Goal: Task Accomplishment & Management: Complete application form

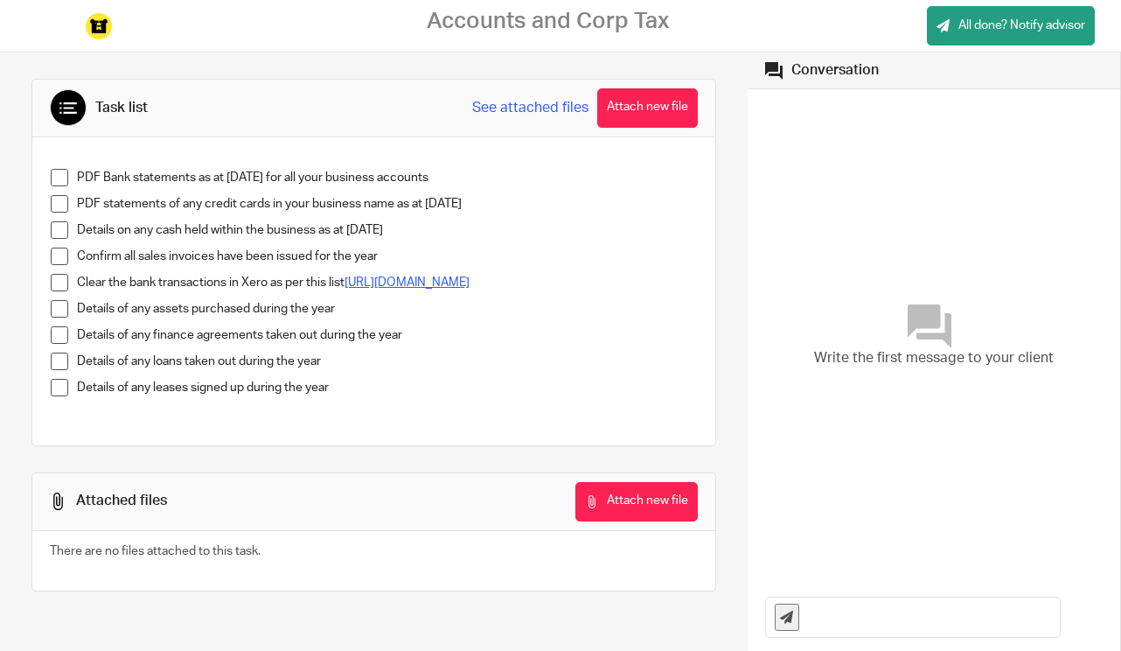
click at [345, 289] on link "https://docs.google.com/spreadsheets/d/1s28K47t_te6SelKGe_liU6pbhsGbhaqEu-gurXE…" at bounding box center [407, 282] width 125 height 12
click at [59, 177] on span at bounding box center [59, 177] width 17 height 17
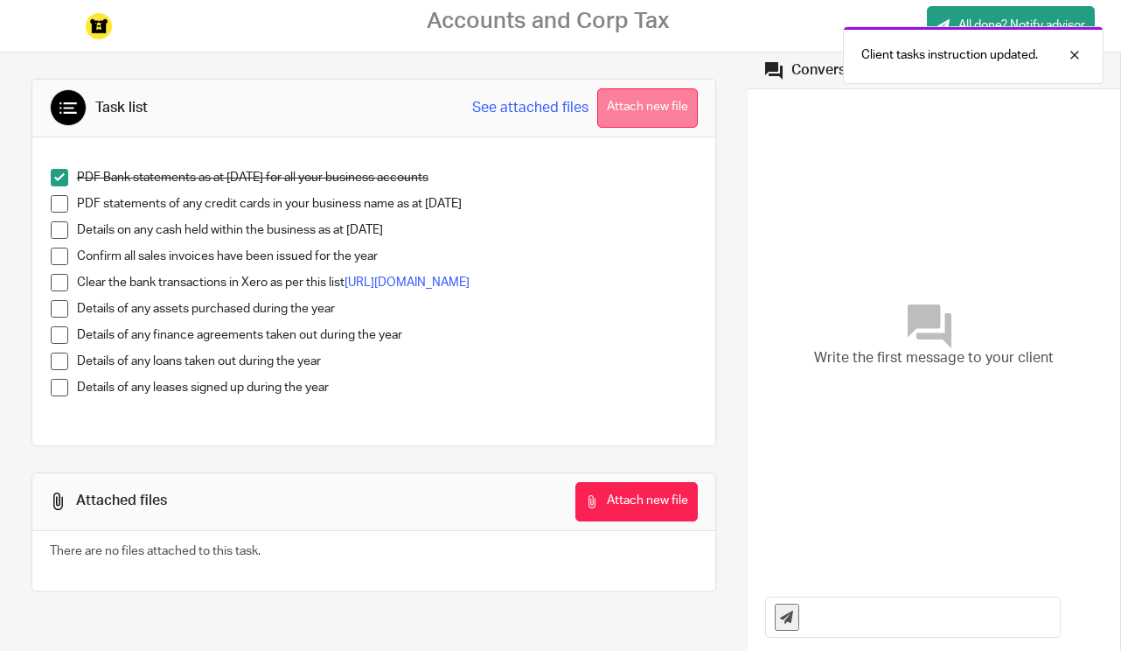
click at [650, 111] on button "Attach new file" at bounding box center [647, 107] width 101 height 39
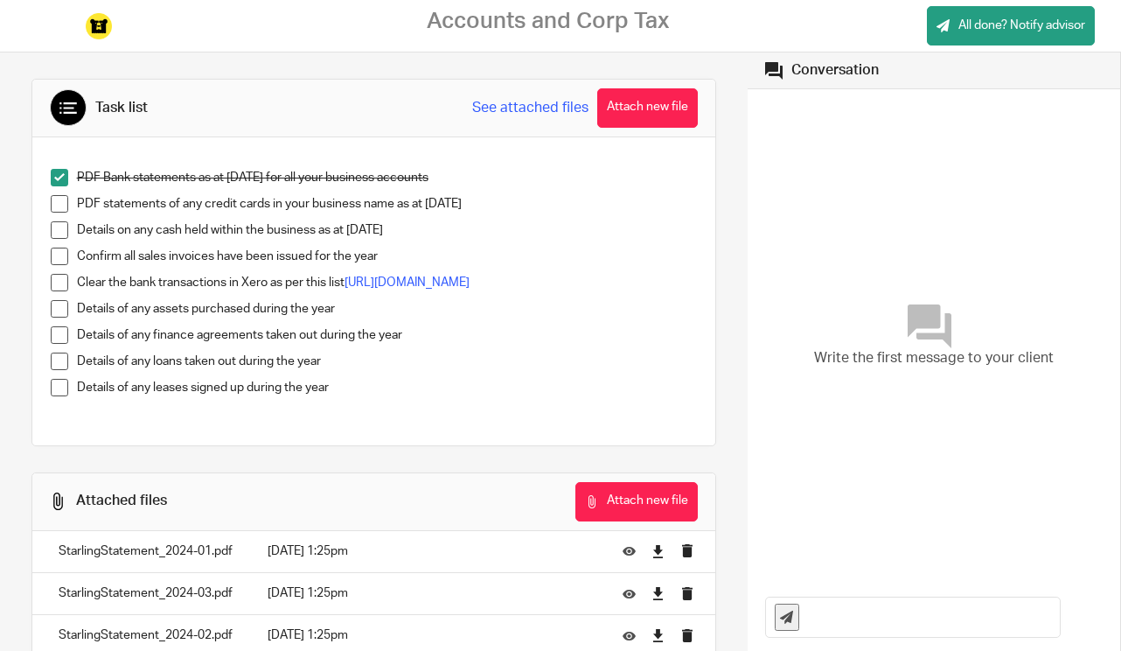
scroll to position [18, 0]
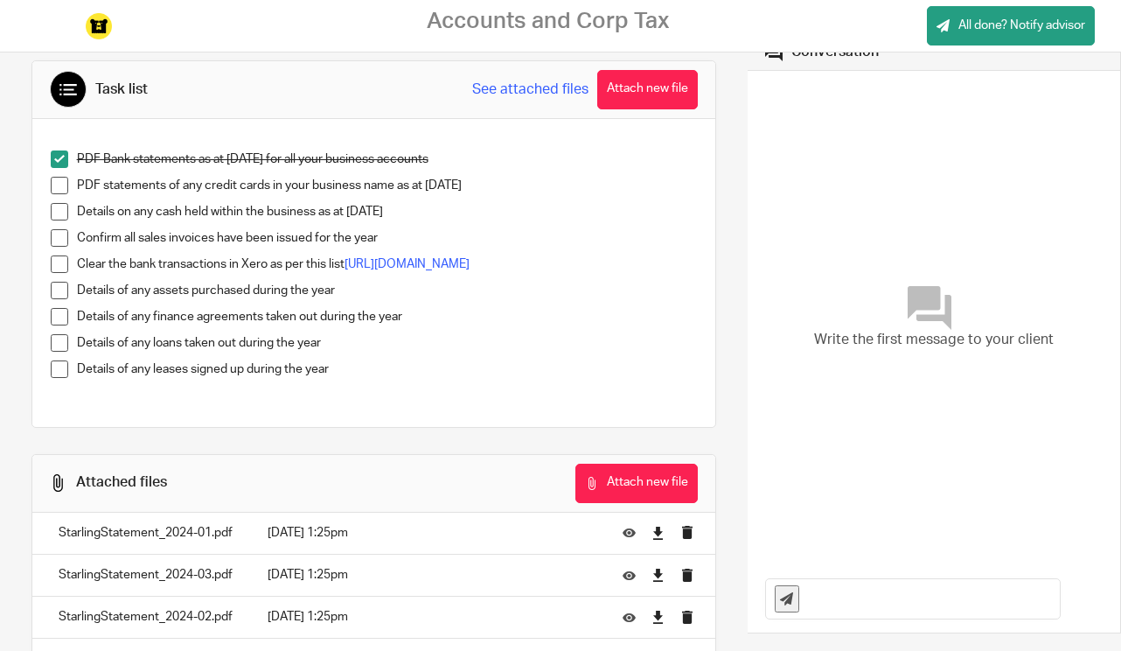
click at [60, 237] on span at bounding box center [59, 237] width 17 height 17
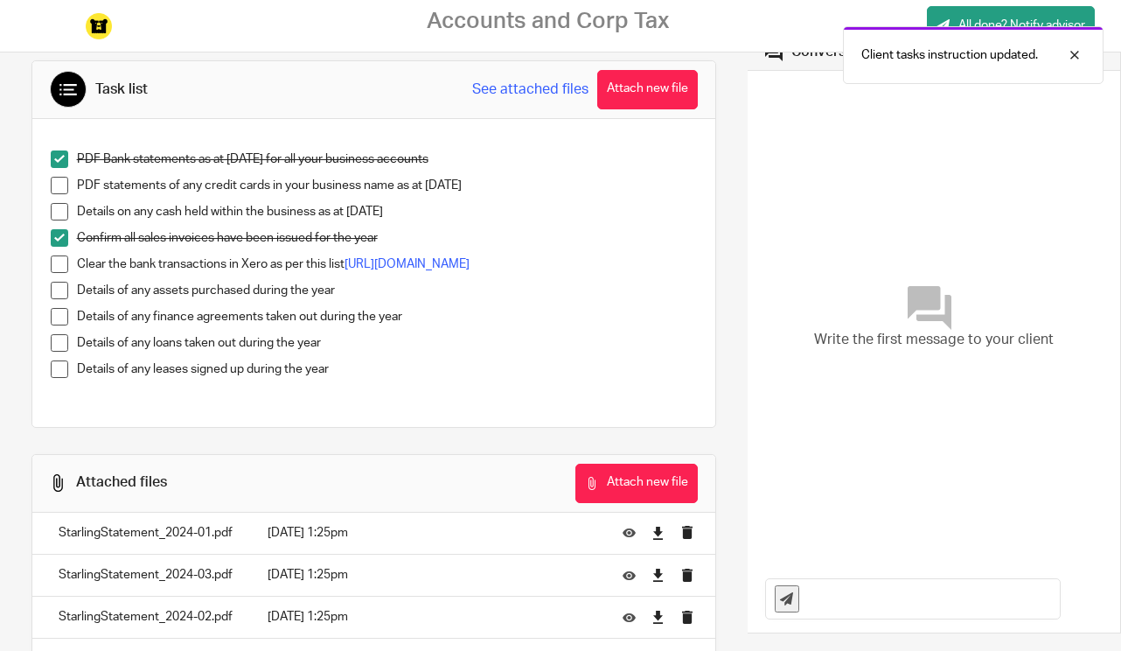
click at [63, 266] on span at bounding box center [59, 263] width 17 height 17
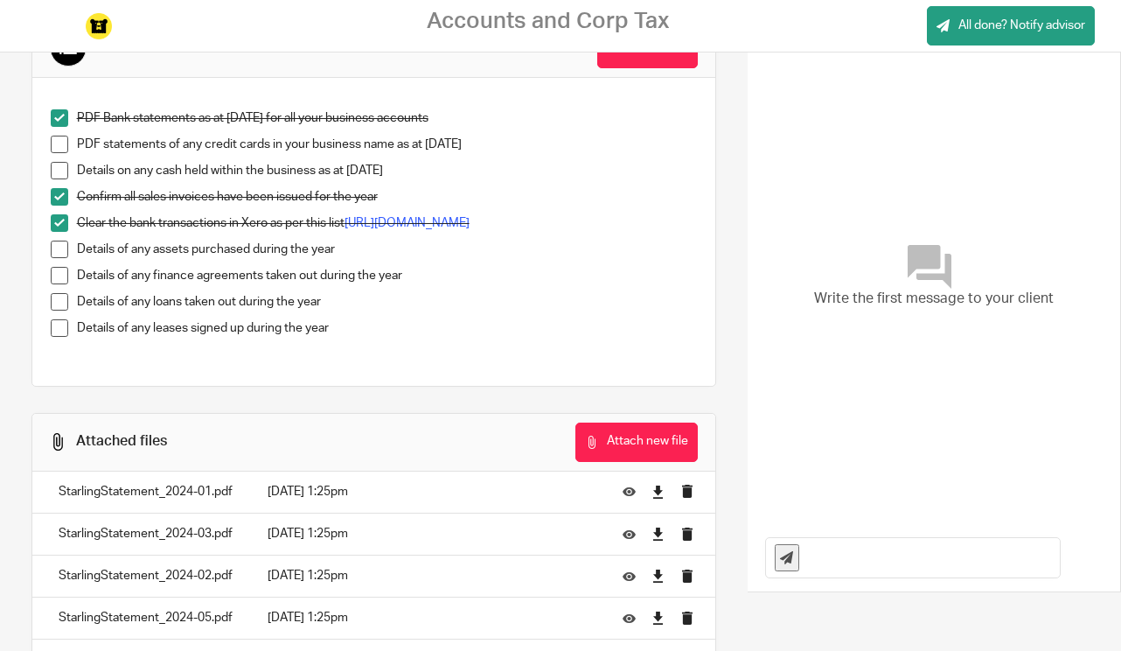
scroll to position [111, 0]
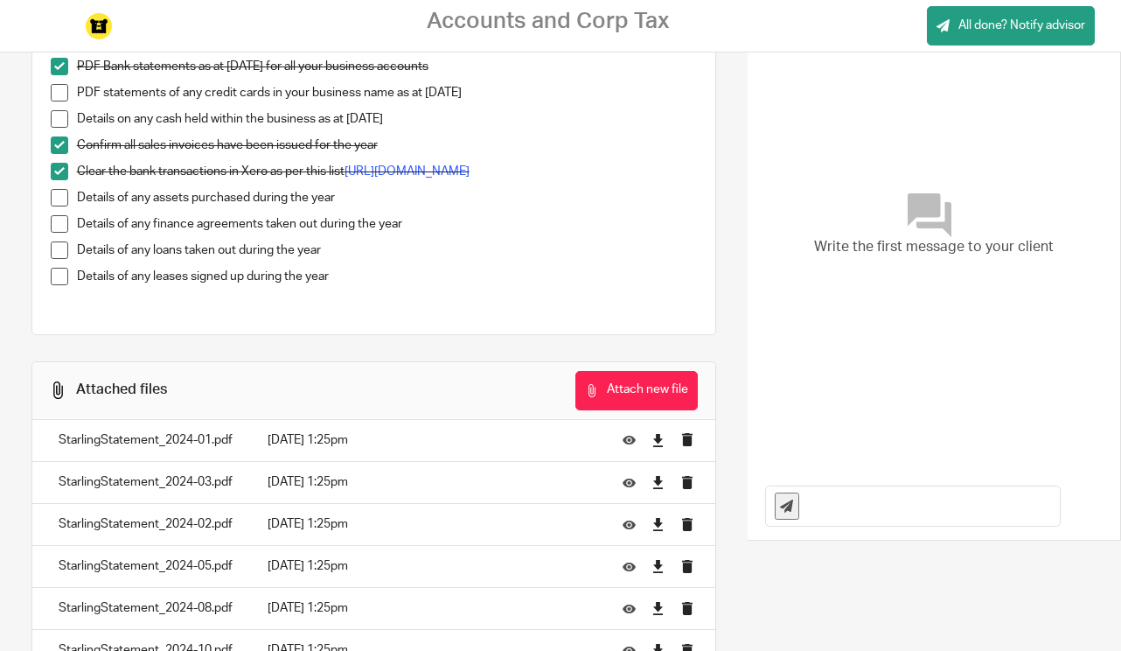
click at [841, 511] on input "text" at bounding box center [934, 505] width 253 height 39
type input "Hello, I have been on PAYE since august 2024 I think. I know I should know. It …"
click at [791, 503] on icon at bounding box center [786, 505] width 13 height 13
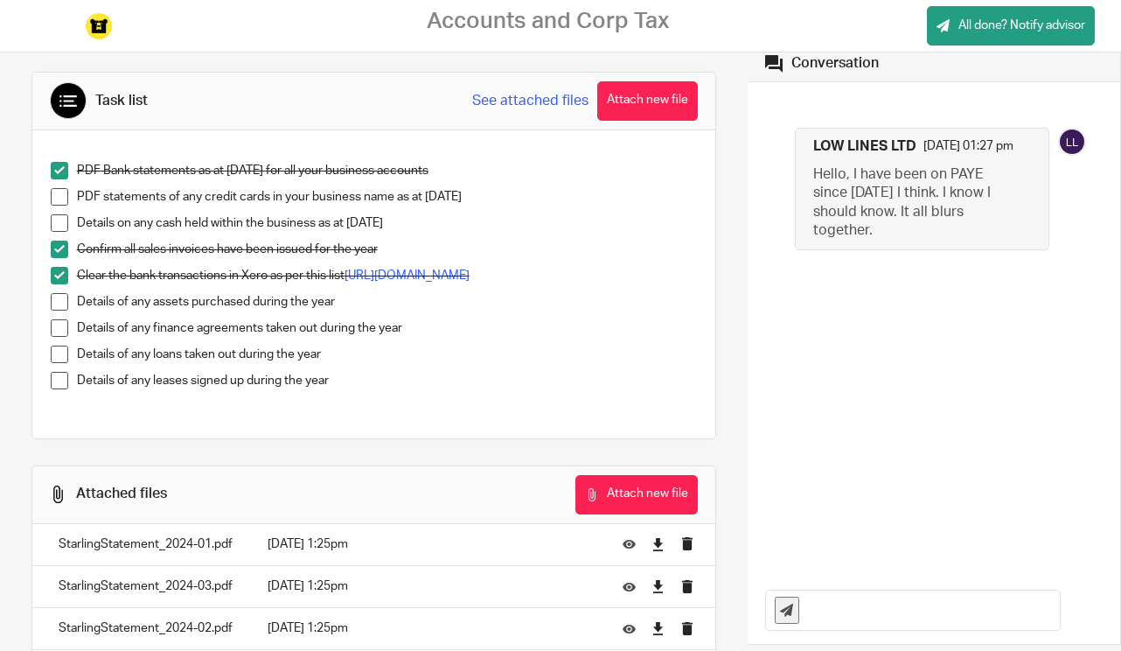
scroll to position [0, 0]
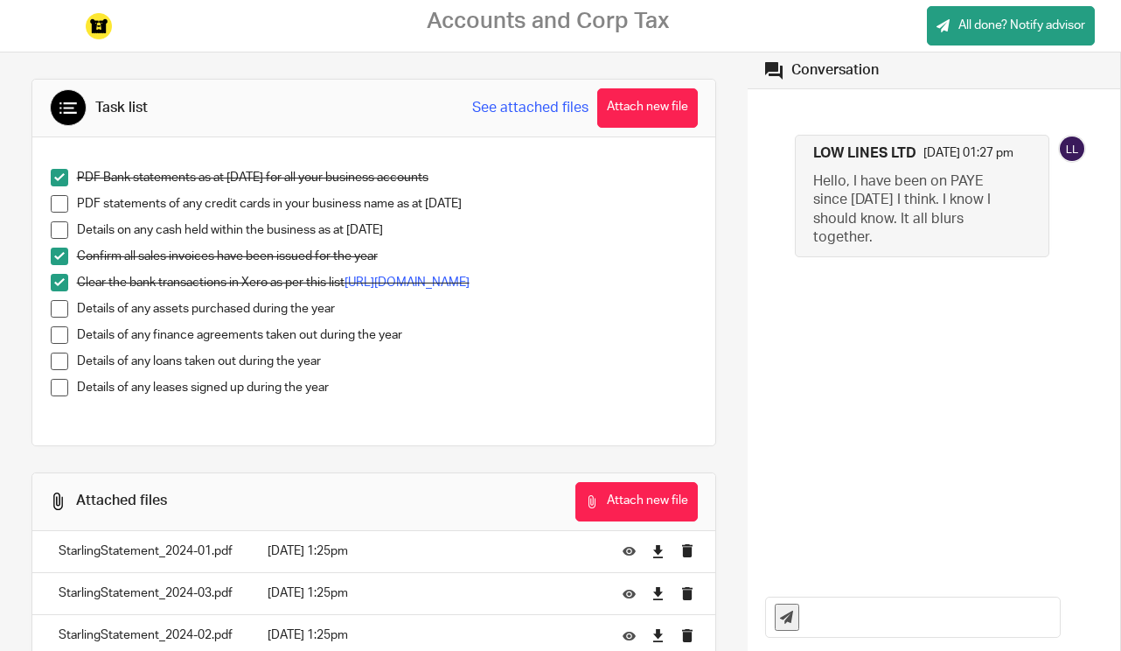
click at [848, 609] on input "text" at bounding box center [934, 616] width 253 height 39
type input "I think I have shared all the items you need."
click at [793, 616] on icon at bounding box center [786, 617] width 13 height 13
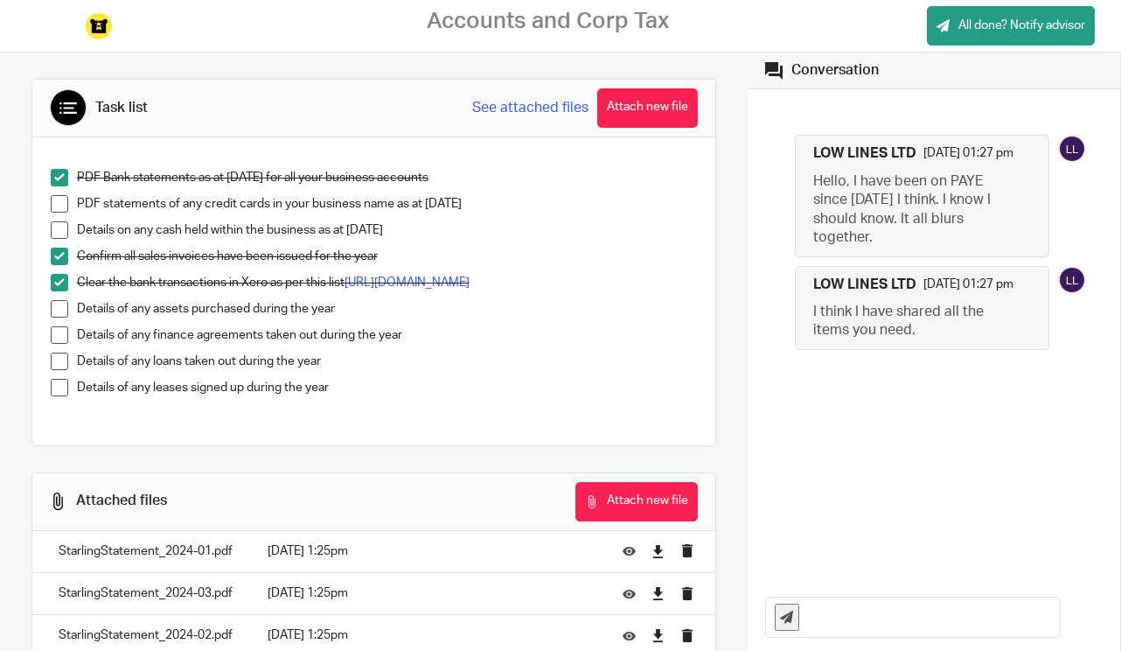
click at [775, 604] on button at bounding box center [787, 617] width 24 height 27
click at [825, 616] on input "text" at bounding box center [934, 616] width 253 height 39
type input "No credit cards, not asset bought, no finance agreements, loans or leases."
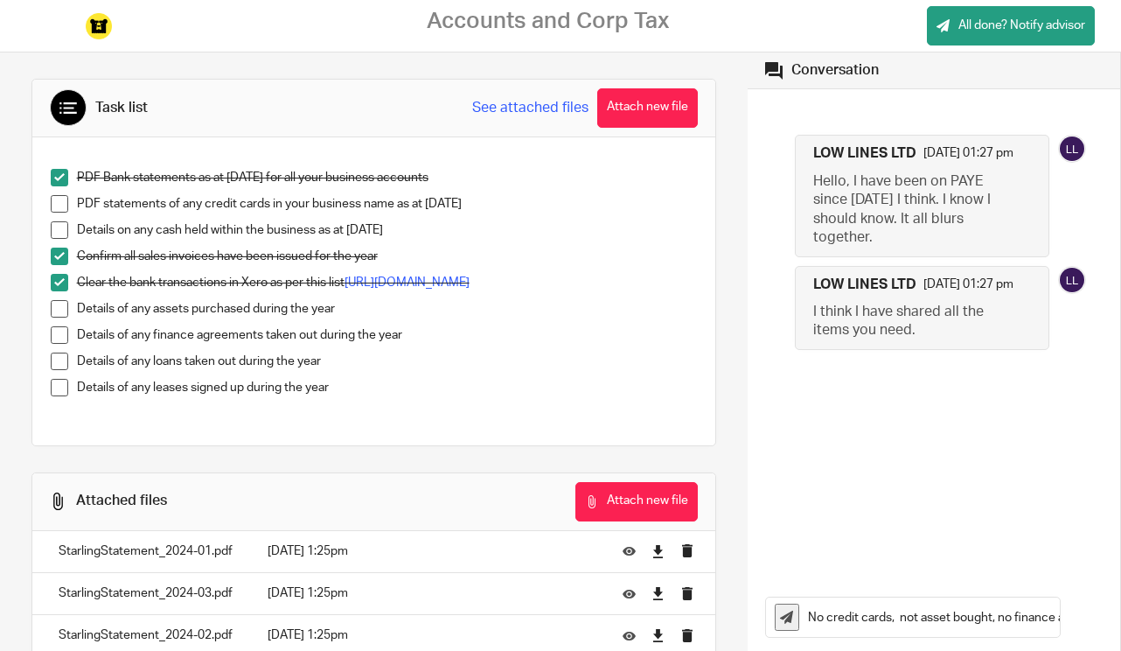
click at [786, 611] on icon at bounding box center [786, 617] width 13 height 13
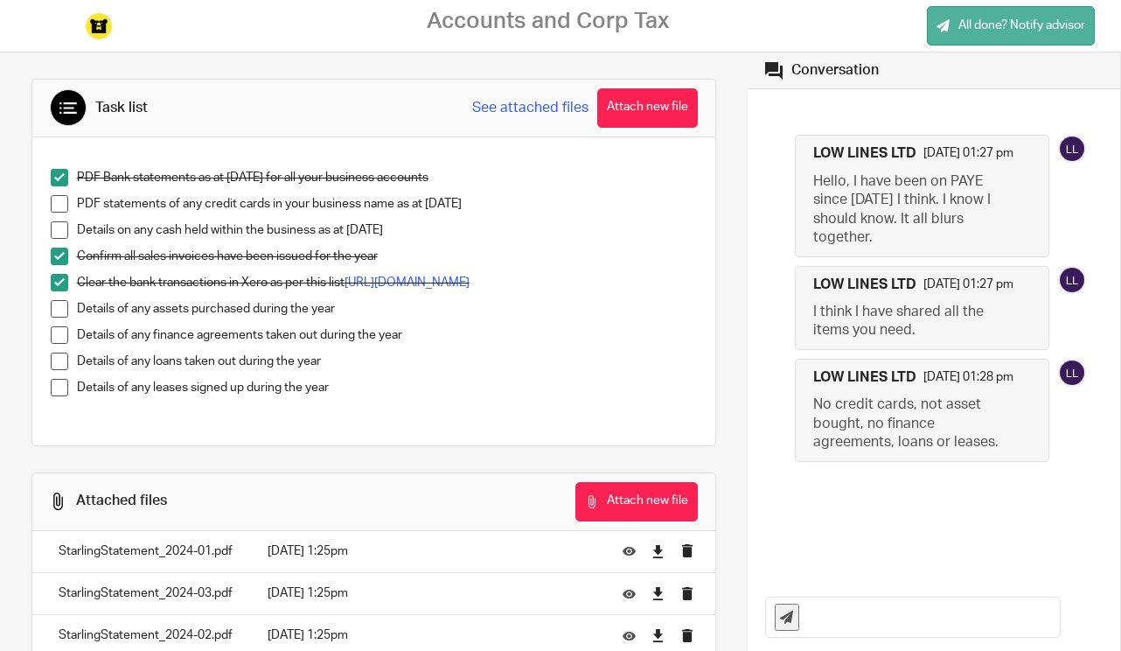
click at [996, 20] on span "All done? Notify advisor" at bounding box center [1022, 25] width 127 height 17
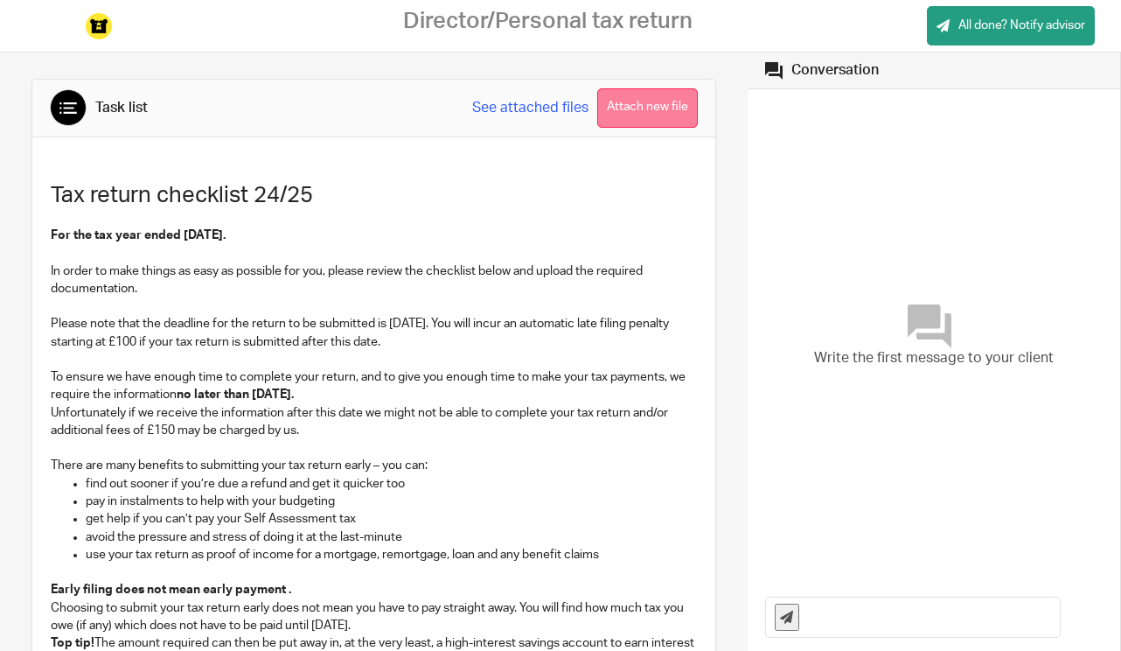
click at [653, 109] on button "Attach new file" at bounding box center [647, 107] width 101 height 39
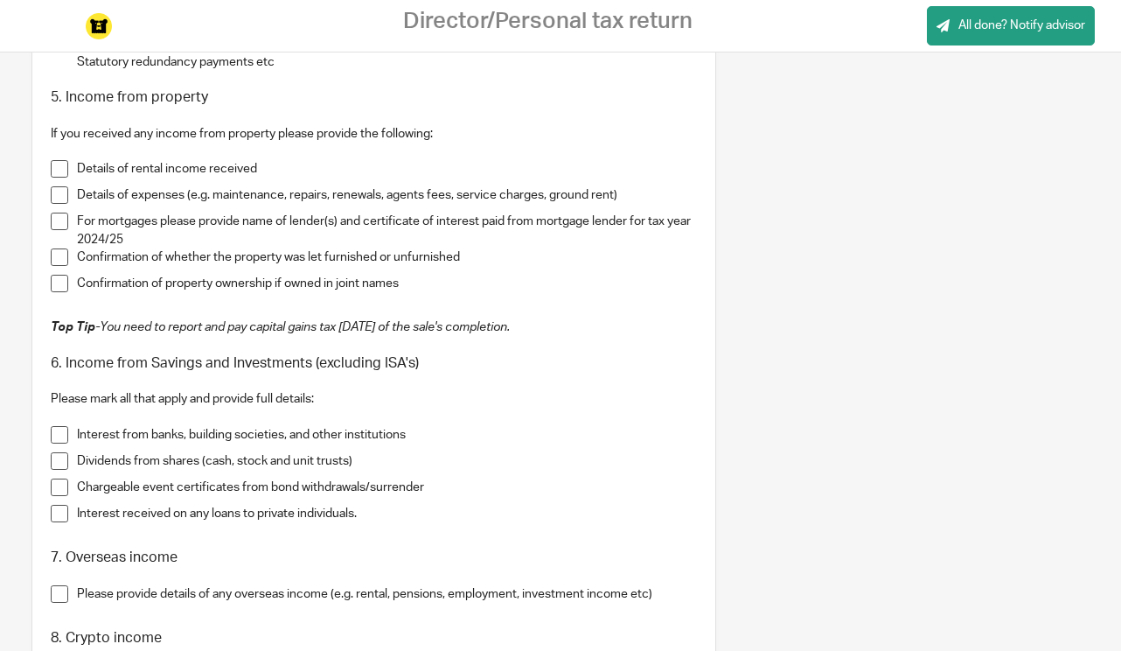
scroll to position [1253, 0]
click at [60, 429] on span at bounding box center [59, 432] width 17 height 17
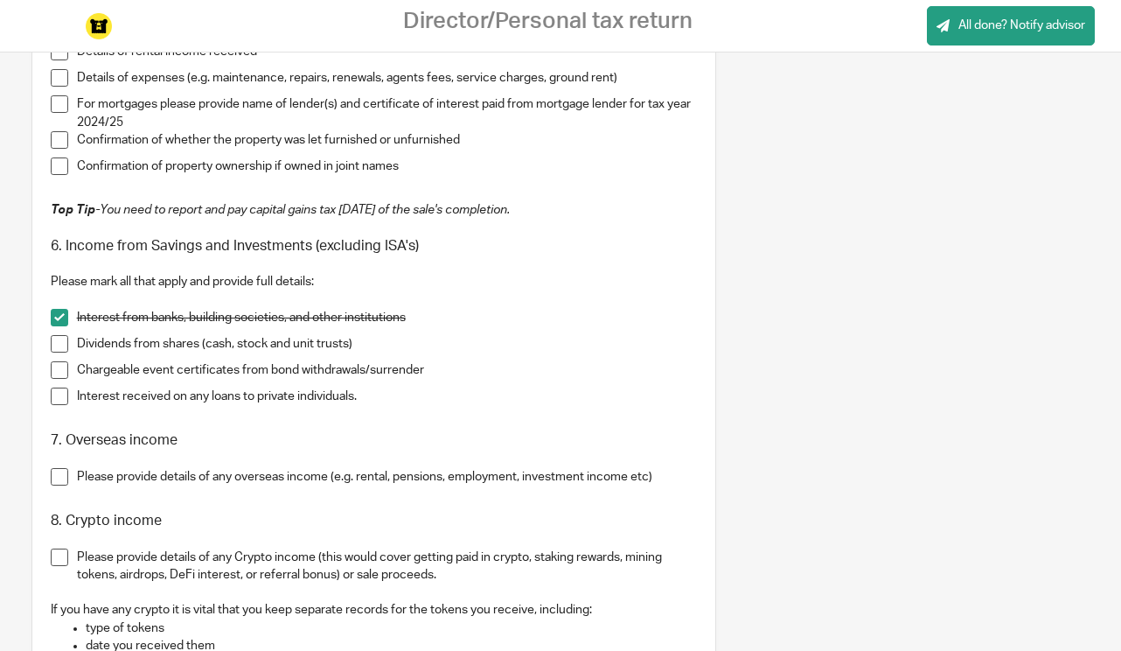
scroll to position [1357, 0]
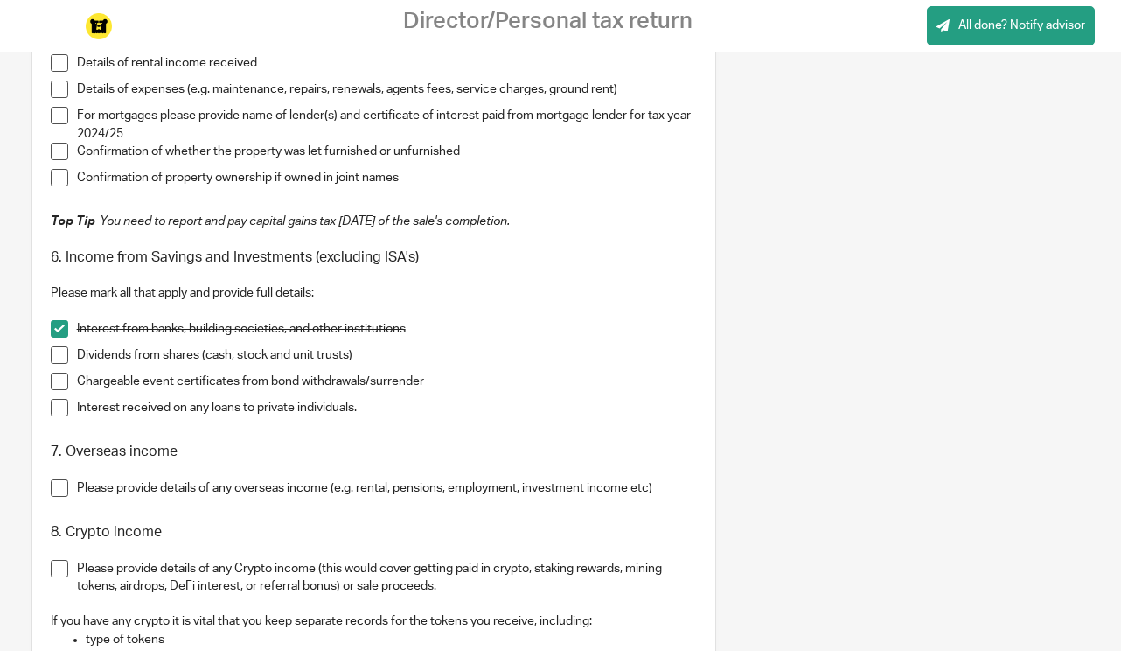
click at [56, 332] on span at bounding box center [59, 328] width 17 height 17
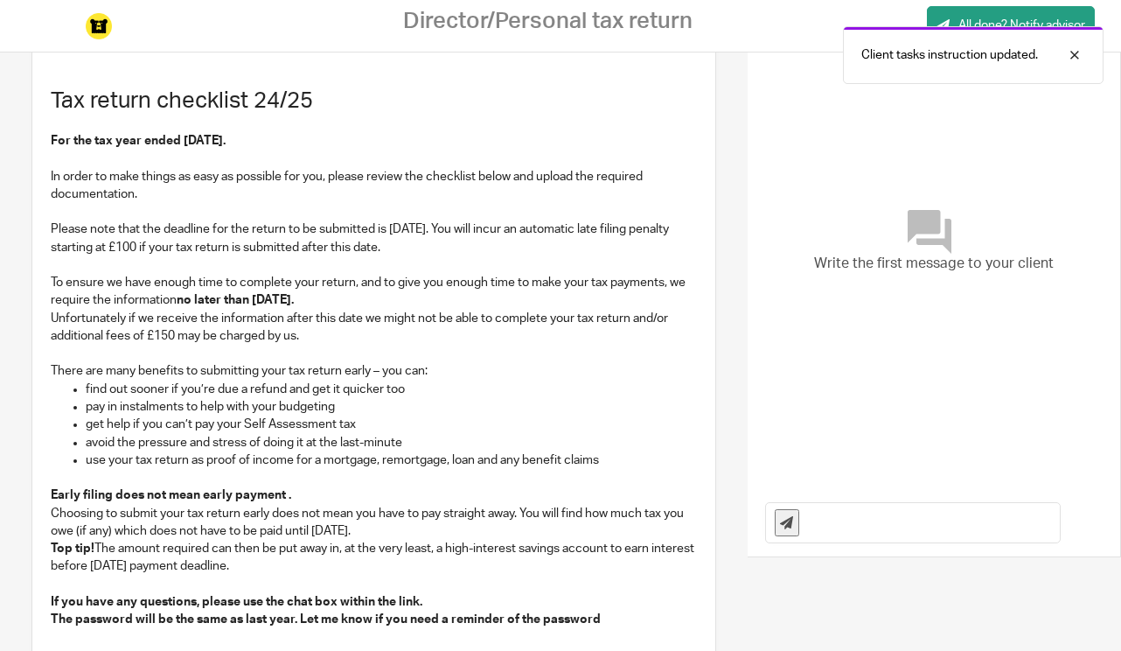
scroll to position [84, 0]
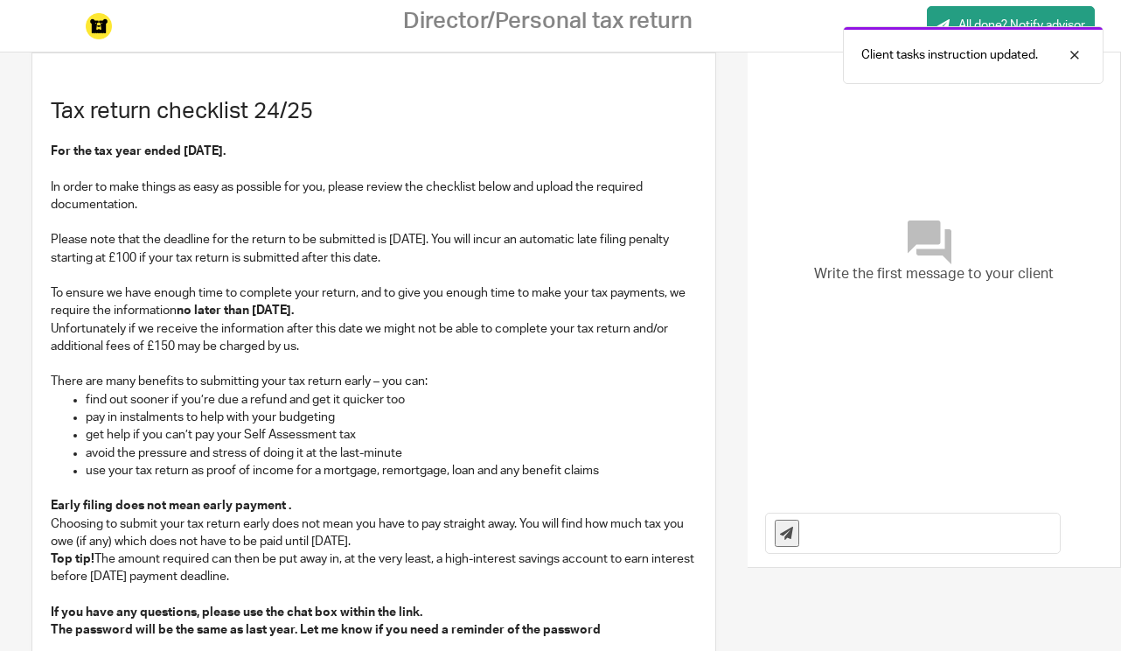
click at [820, 525] on input "text" at bounding box center [934, 532] width 253 height 39
type input "i"
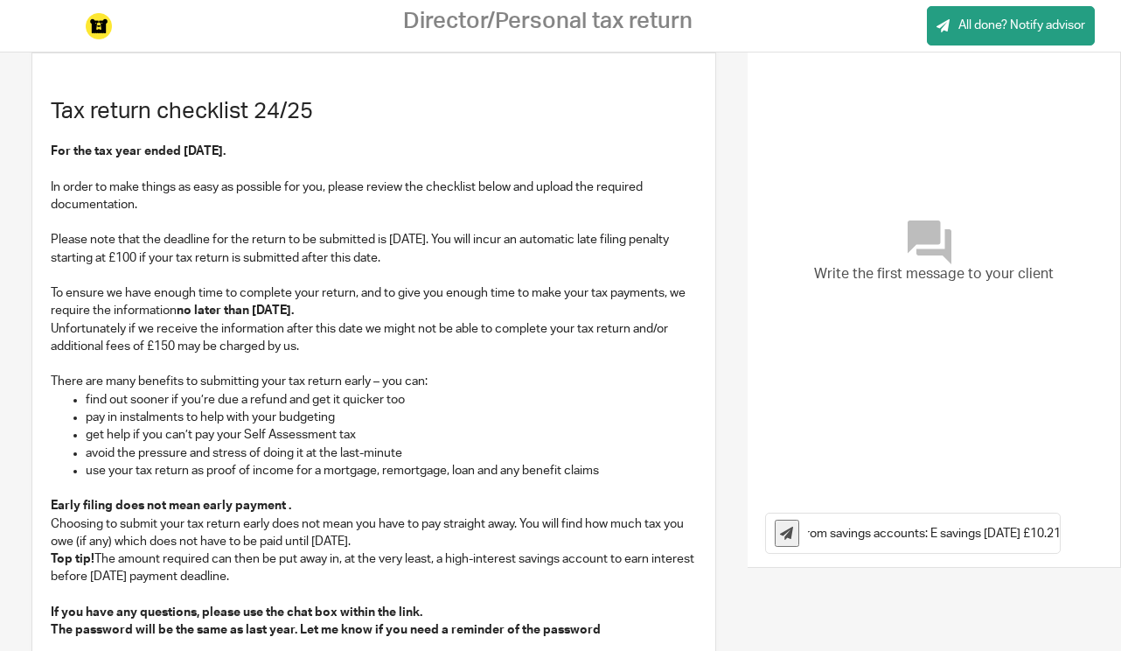
scroll to position [0, 71]
type input "Interest from savings accounts: E savings [DATE] £10.21"
click at [788, 534] on icon at bounding box center [786, 533] width 13 height 13
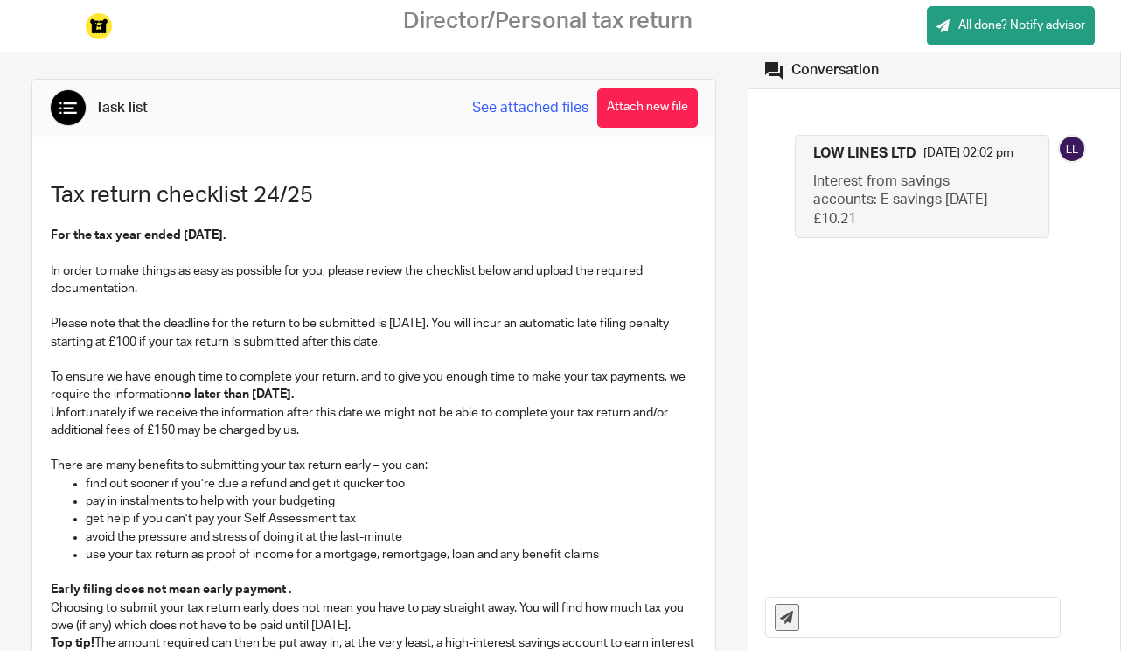
scroll to position [9, 0]
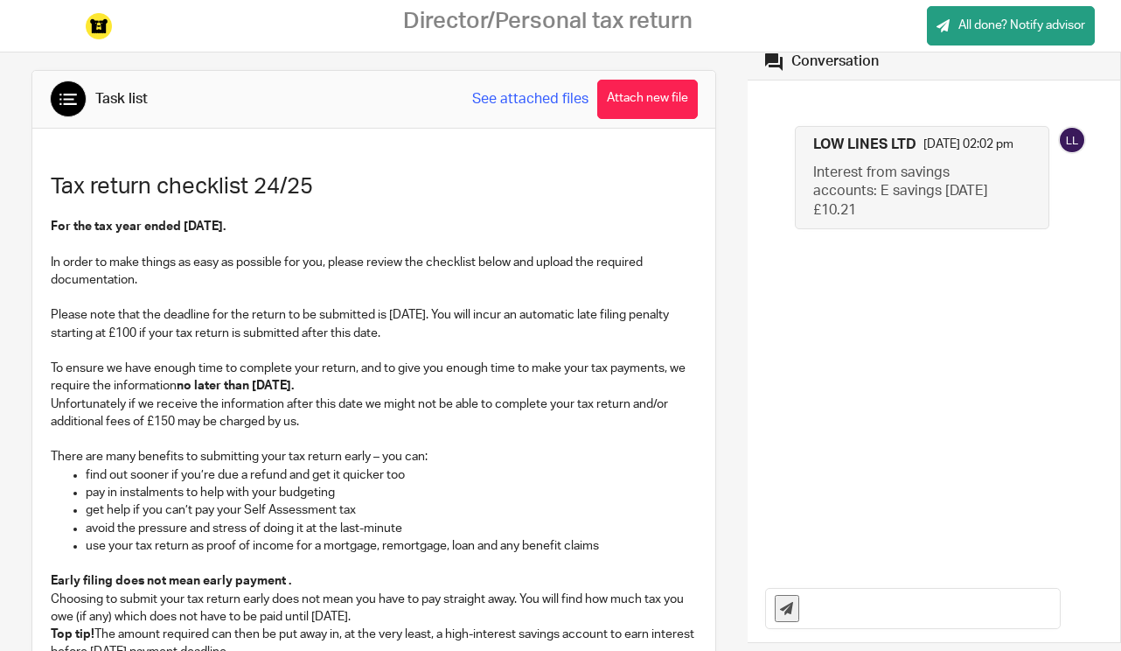
click at [838, 605] on input "text" at bounding box center [934, 608] width 253 height 39
click at [1045, 608] on input "Interest from Easy access saver_ 29th July 2024 £67/96" at bounding box center [934, 608] width 253 height 39
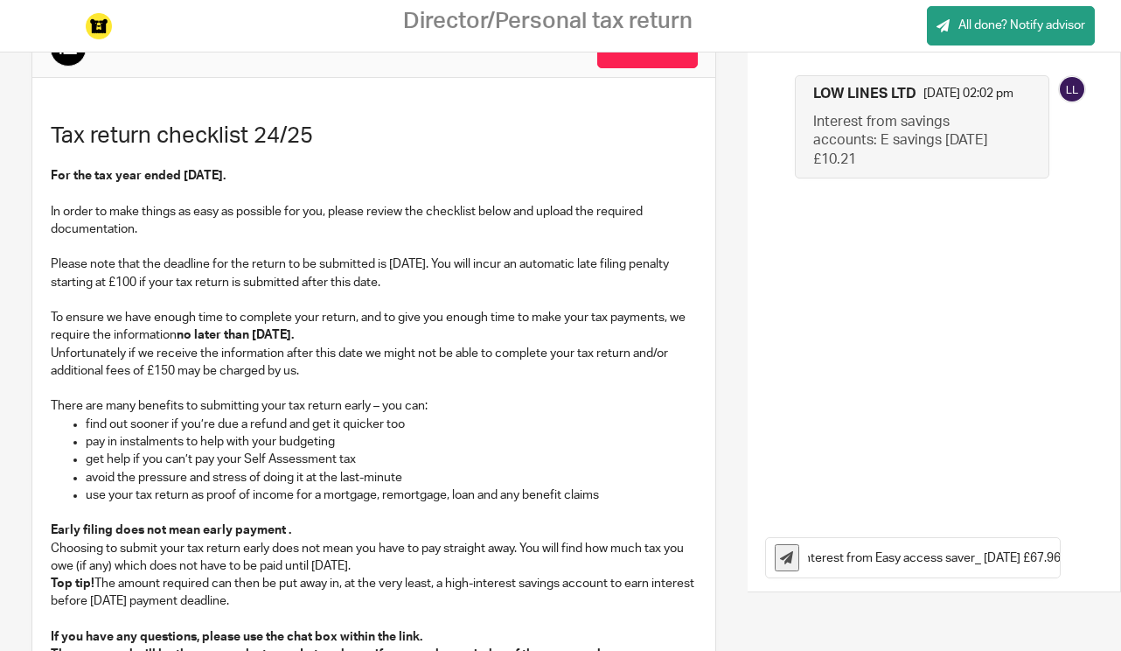
scroll to position [91, 0]
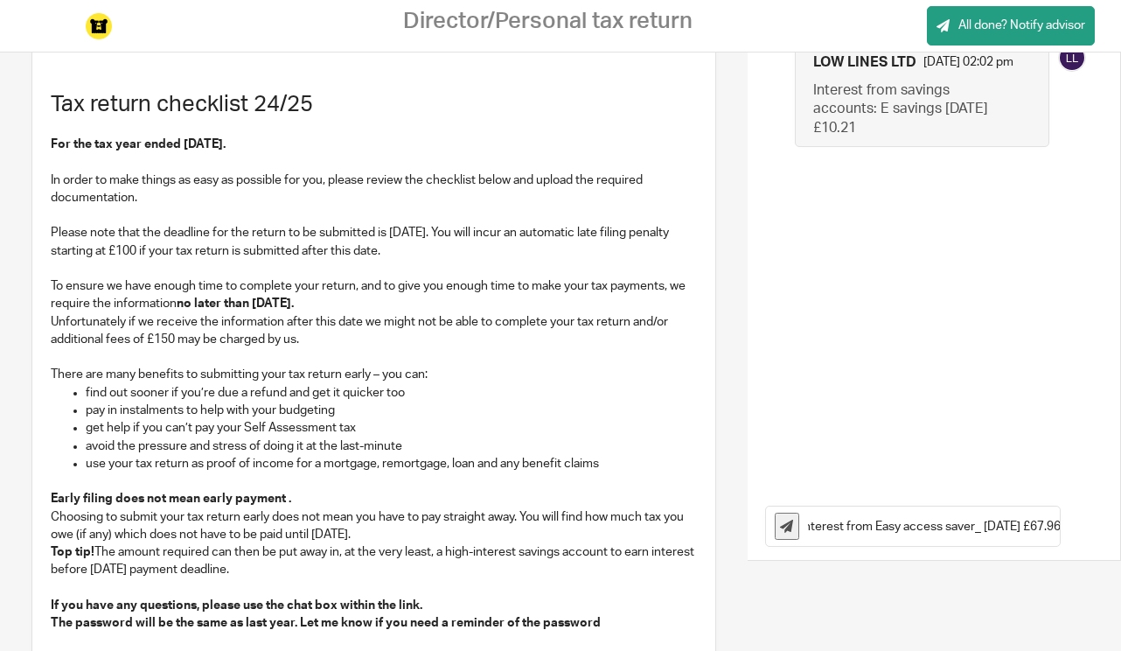
type input "Interest from Easy access saver_ [DATE] £67.96"
click at [786, 526] on icon at bounding box center [786, 526] width 13 height 13
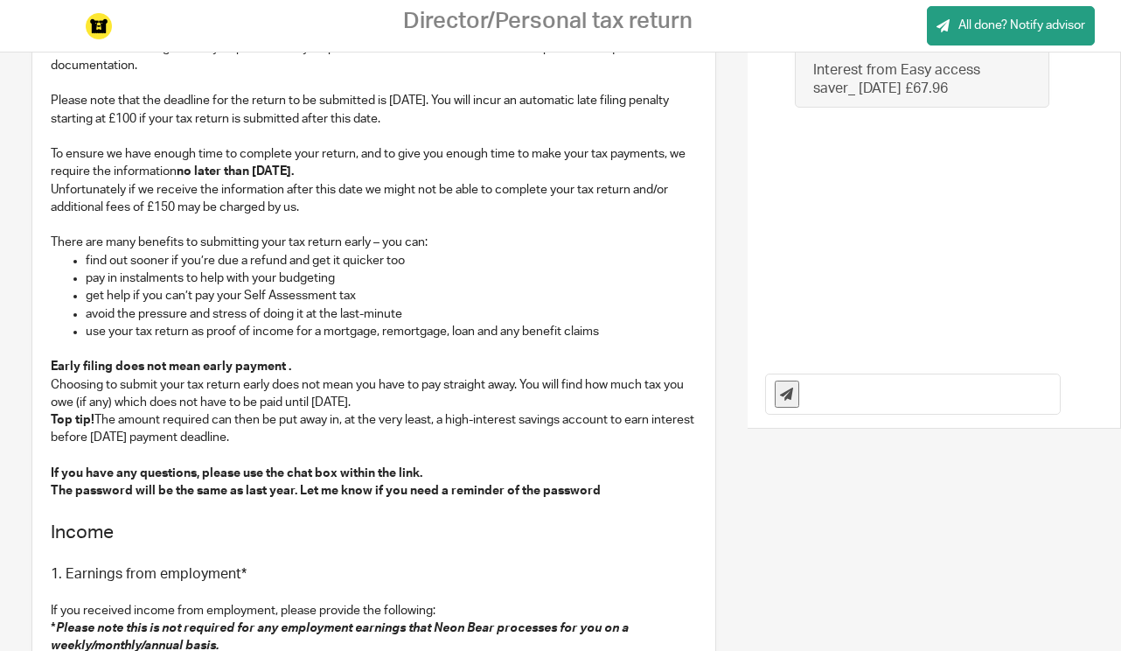
scroll to position [0, 0]
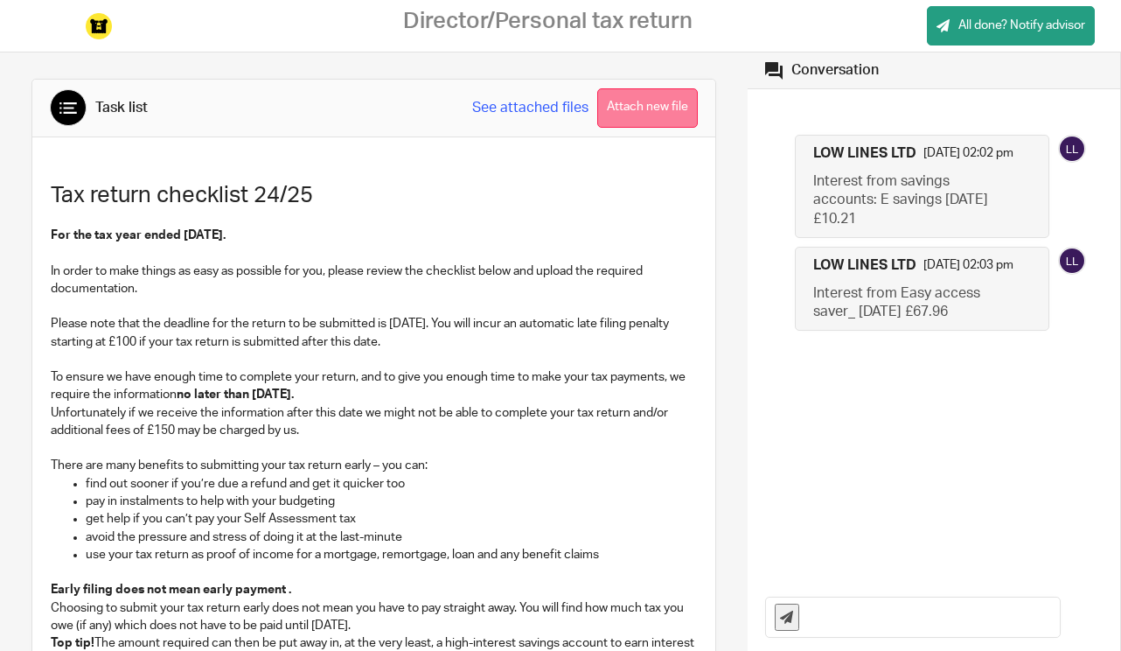
click at [660, 107] on button "Attach new file" at bounding box center [647, 107] width 101 height 39
click at [654, 114] on button "Attach new file" at bounding box center [647, 107] width 101 height 39
click at [643, 108] on button "Attach new file" at bounding box center [647, 107] width 101 height 39
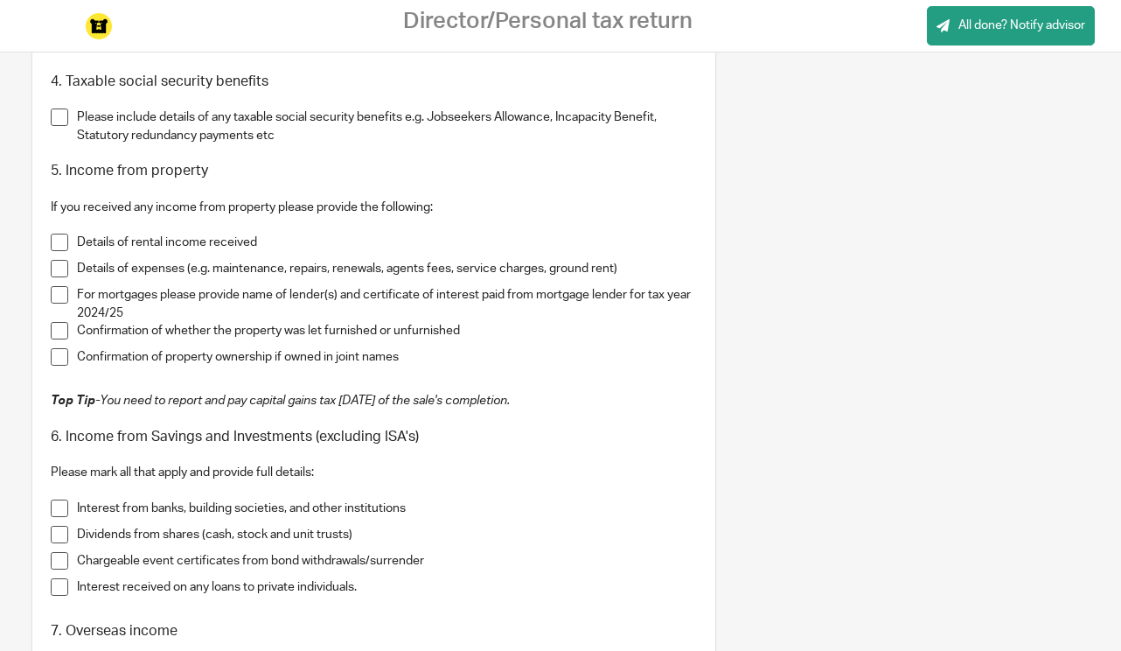
scroll to position [1199, 0]
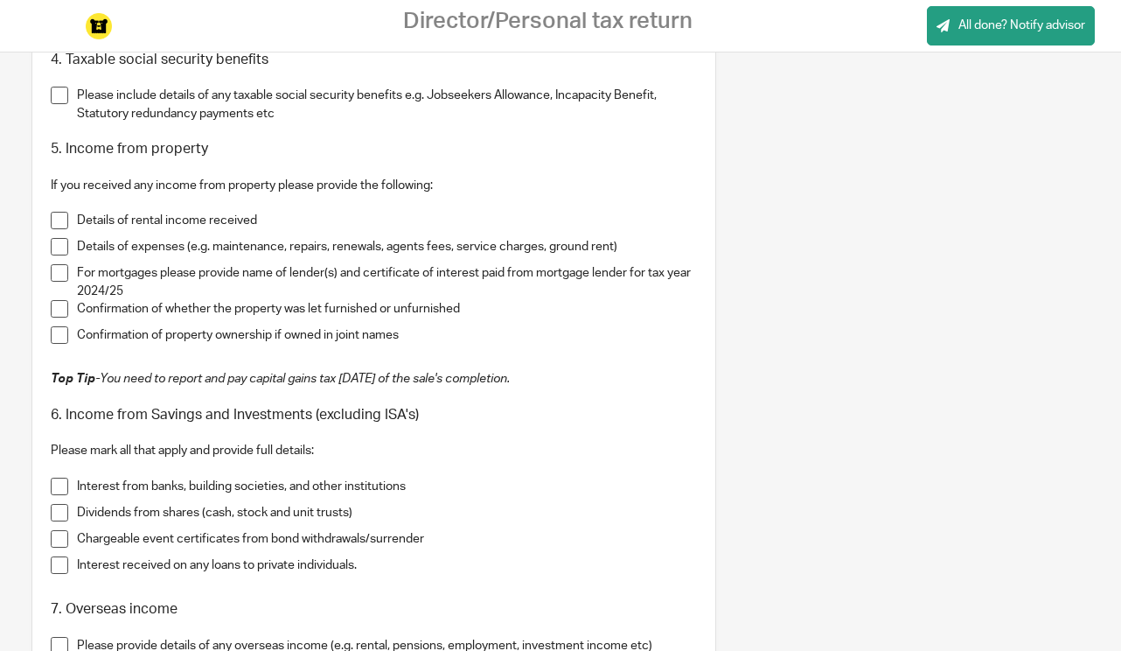
click at [59, 485] on span at bounding box center [59, 486] width 17 height 17
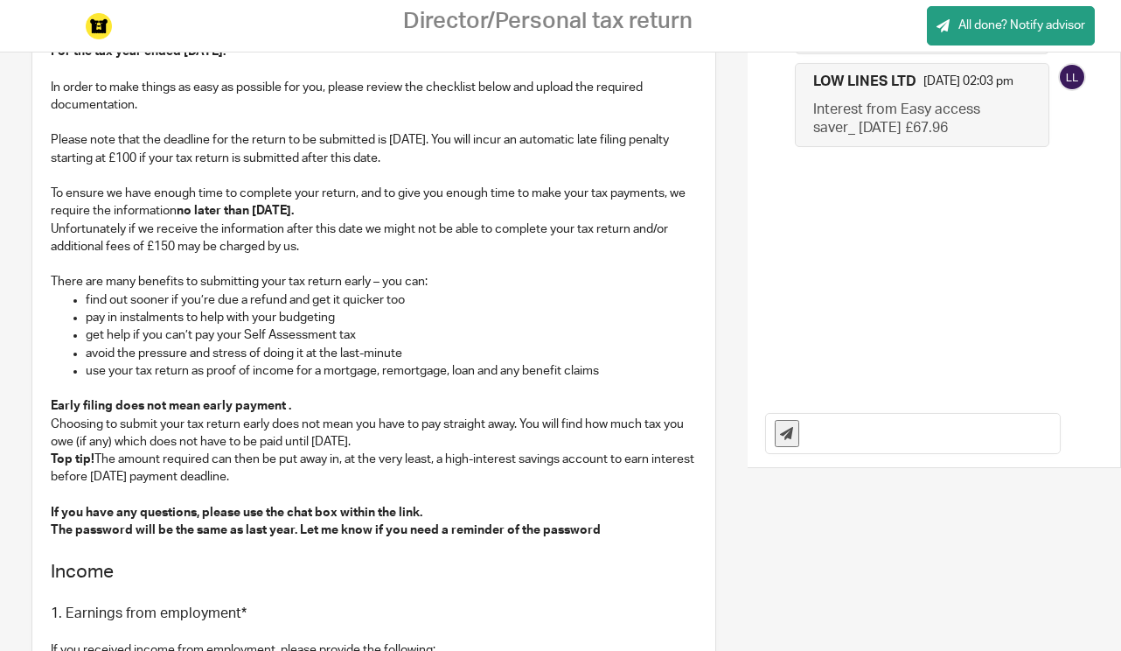
scroll to position [0, 0]
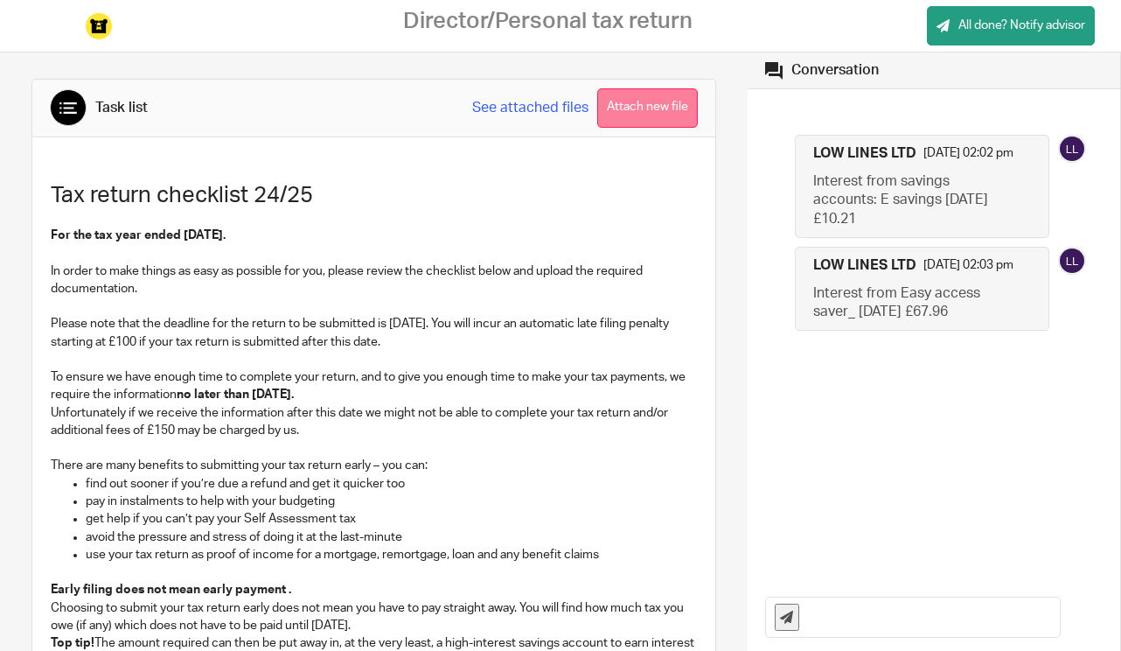
click at [685, 109] on button "Attach new file" at bounding box center [647, 107] width 101 height 39
click at [647, 115] on button "Attach new file" at bounding box center [647, 107] width 101 height 39
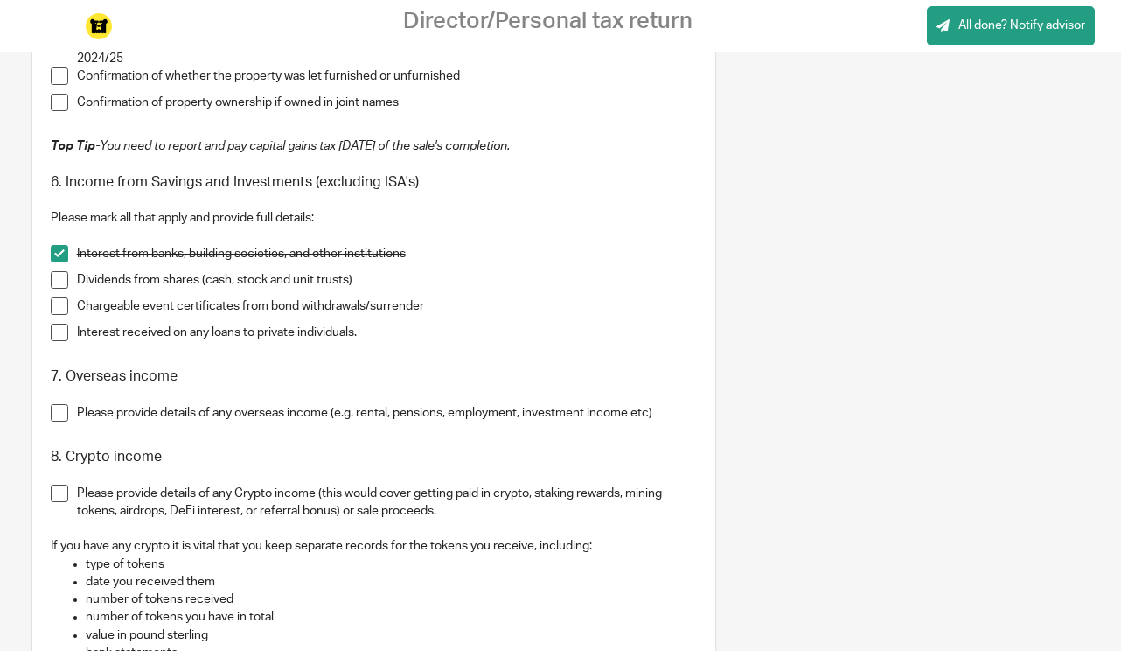
scroll to position [1382, 0]
